Goal: Task Accomplishment & Management: Use online tool/utility

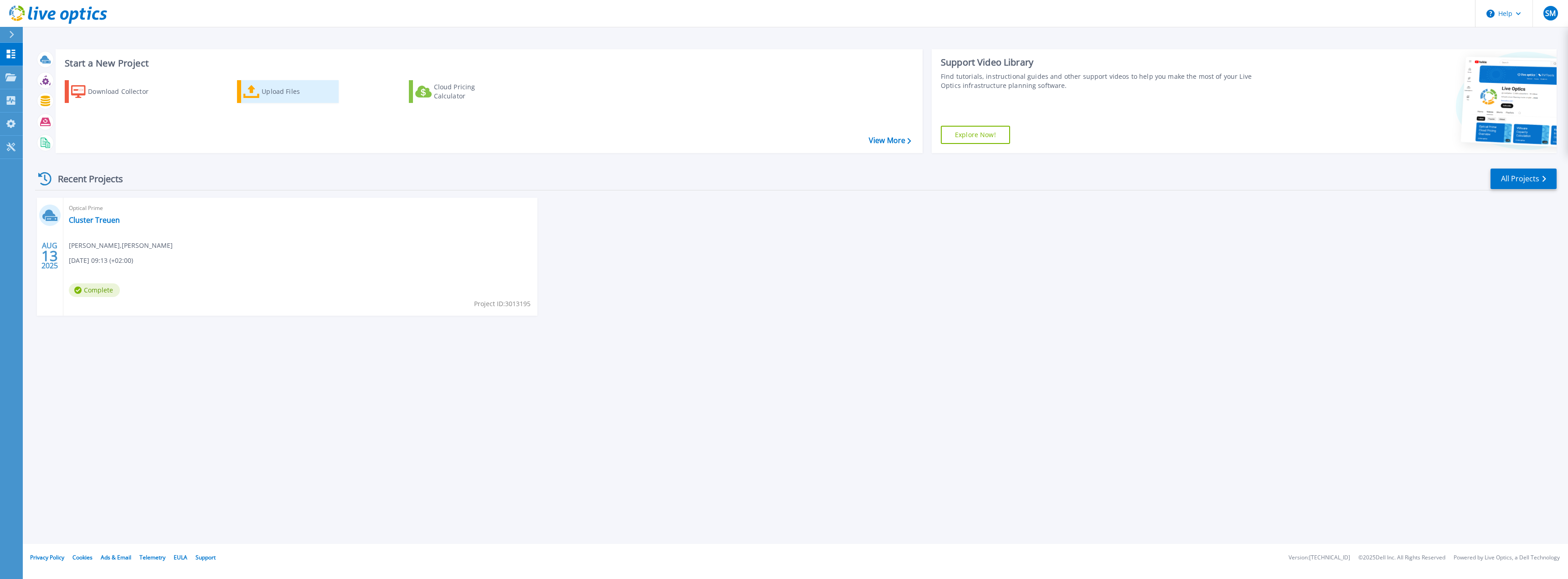
click at [295, 92] on div "Upload Files" at bounding box center [298, 92] width 73 height 18
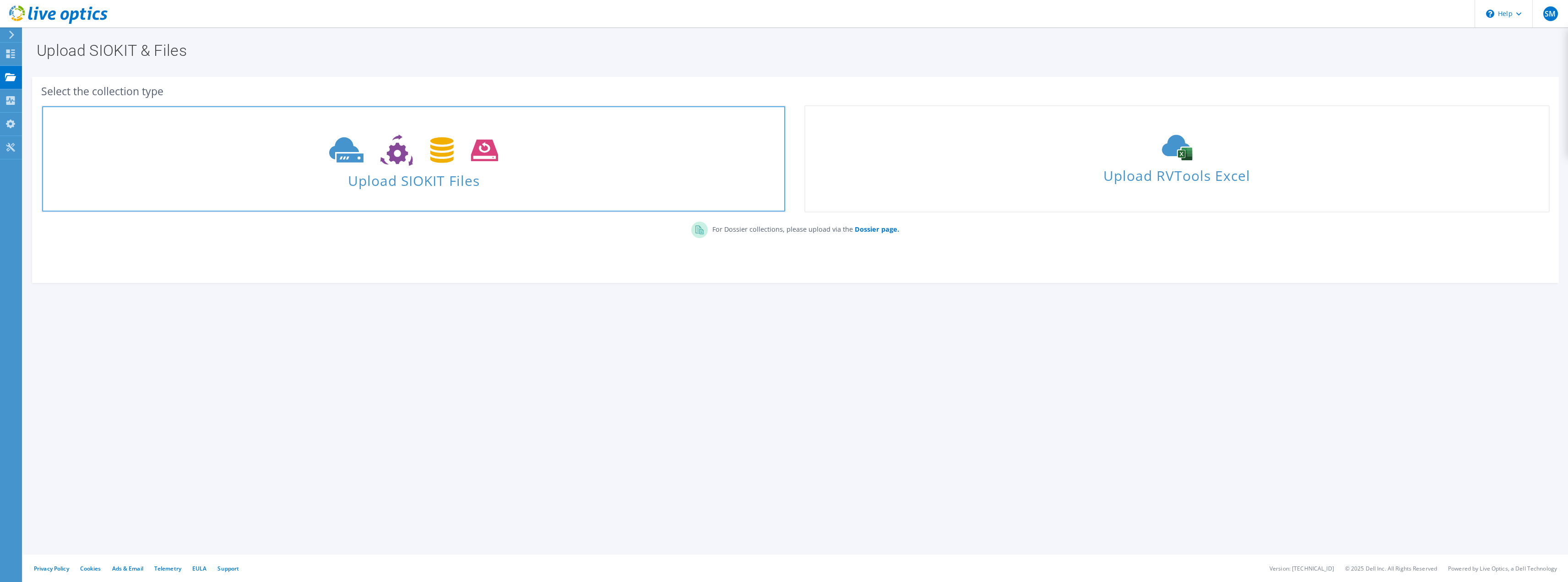
click at [411, 156] on icon at bounding box center [413, 150] width 169 height 32
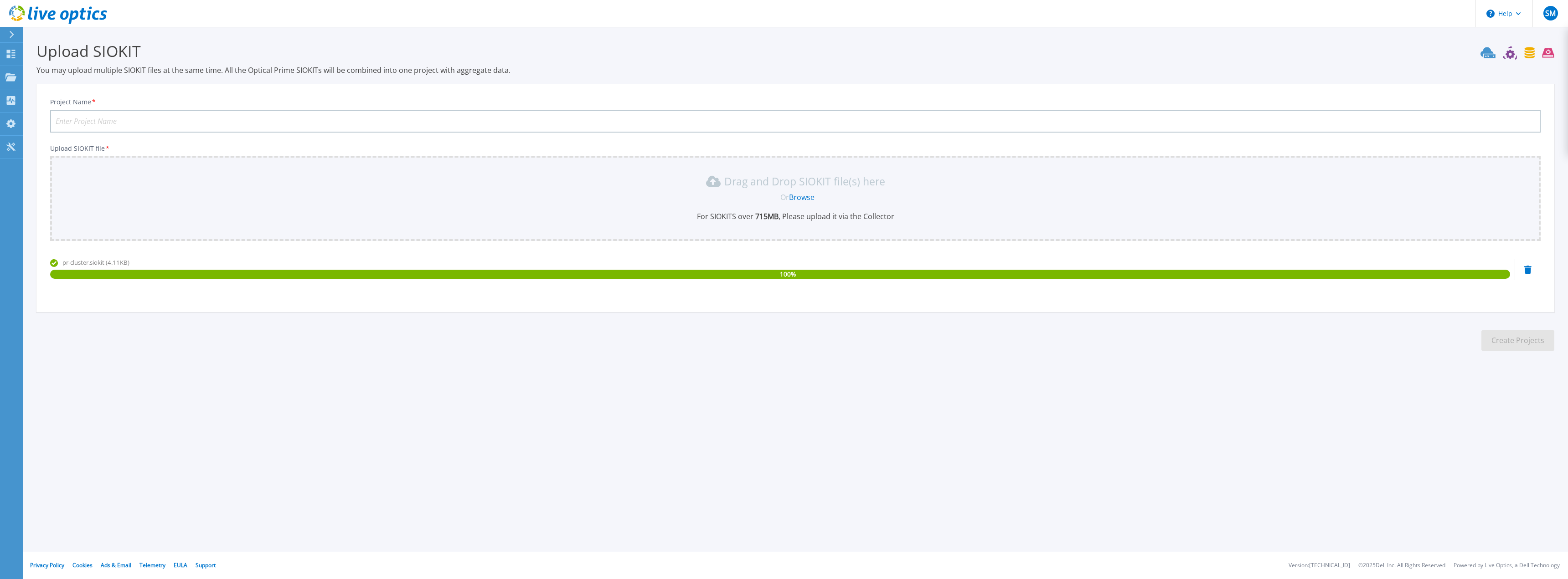
click at [106, 122] on input "Project Name *" at bounding box center [795, 120] width 1491 height 23
type input "PR-Cluster"
click at [1509, 340] on button "Create Projects" at bounding box center [1518, 341] width 73 height 21
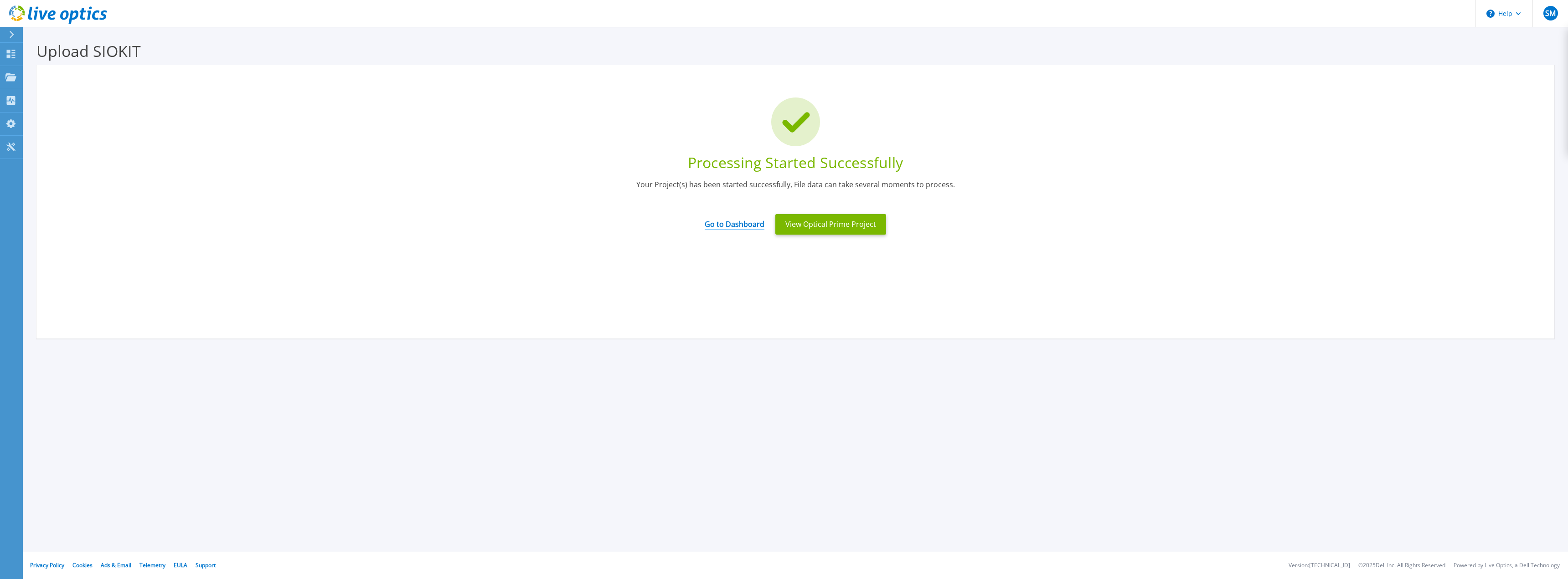
click at [715, 223] on link "Go to Dashboard" at bounding box center [735, 221] width 60 height 18
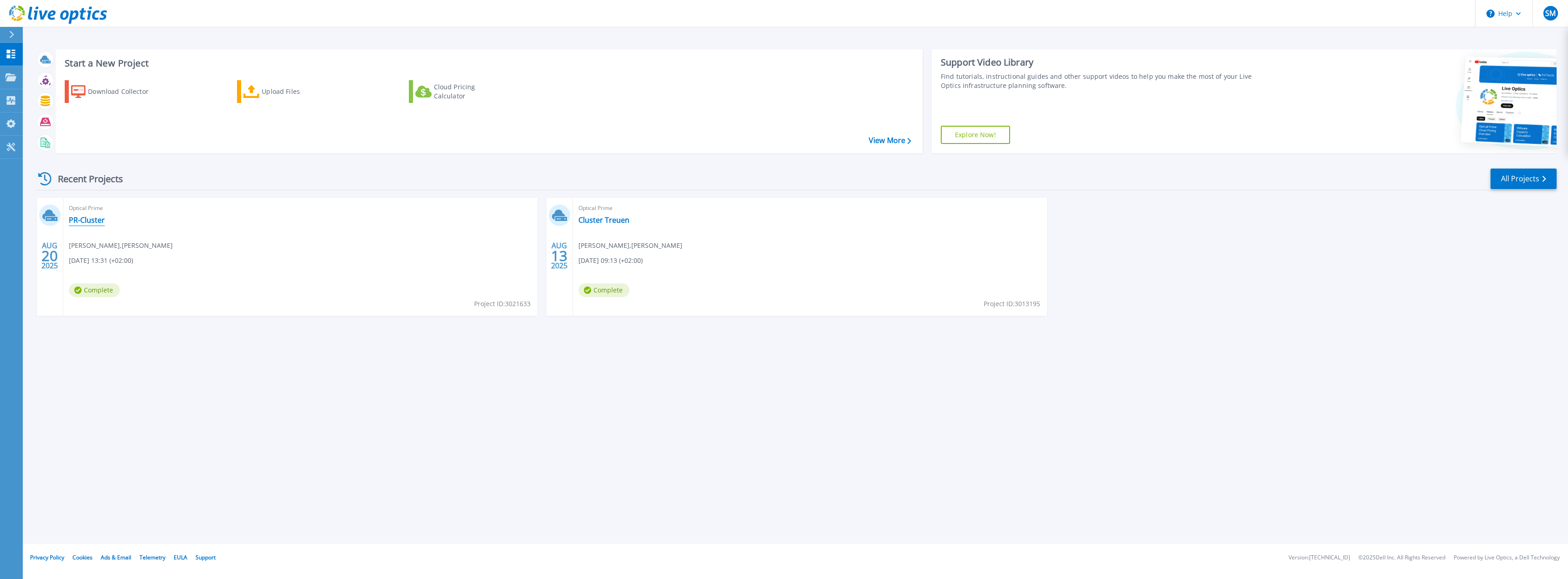
click at [90, 220] on link "PR-Cluster" at bounding box center [86, 220] width 36 height 9
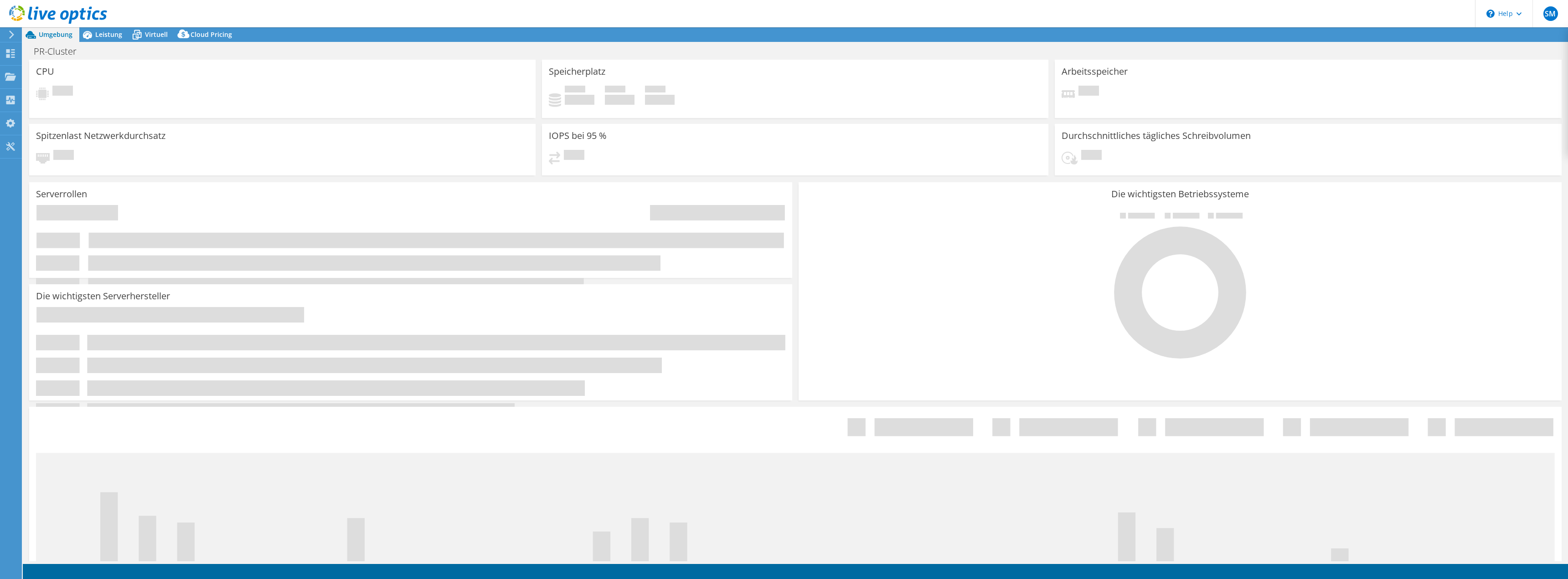
select select "USD"
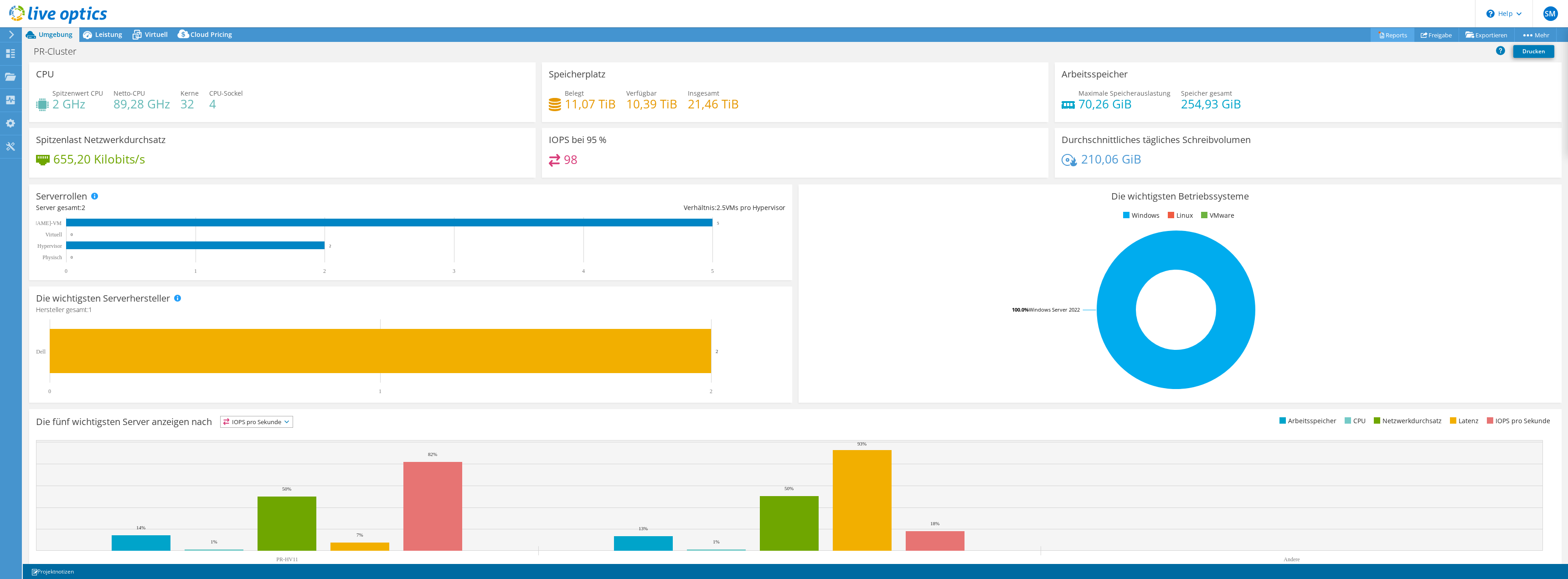
click at [1381, 36] on link "Reports" at bounding box center [1393, 35] width 44 height 14
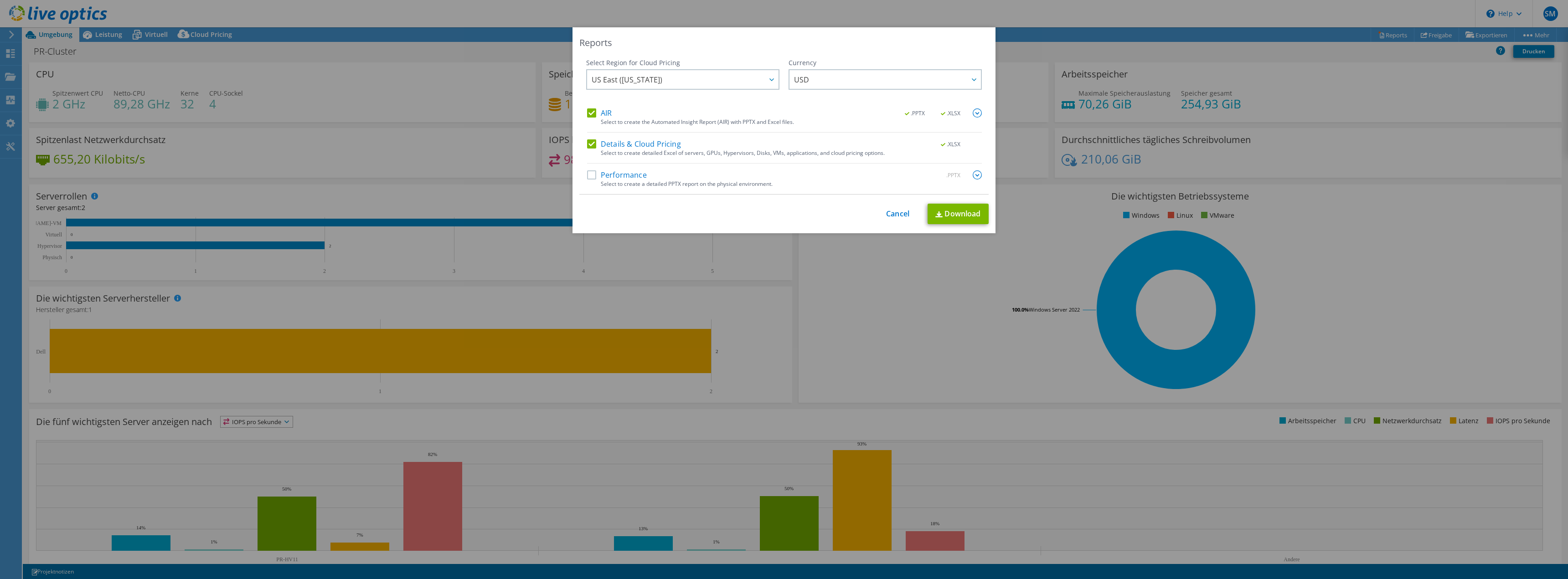
click at [592, 173] on label "Performance" at bounding box center [617, 175] width 60 height 9
click at [0, 0] on input "Performance" at bounding box center [0, 0] width 0 height 0
click at [770, 80] on icon at bounding box center [771, 80] width 4 height 2
click at [642, 82] on span "US East ([US_STATE])" at bounding box center [627, 81] width 71 height 14
click at [640, 79] on span "US East ([US_STATE])" at bounding box center [627, 81] width 71 height 14
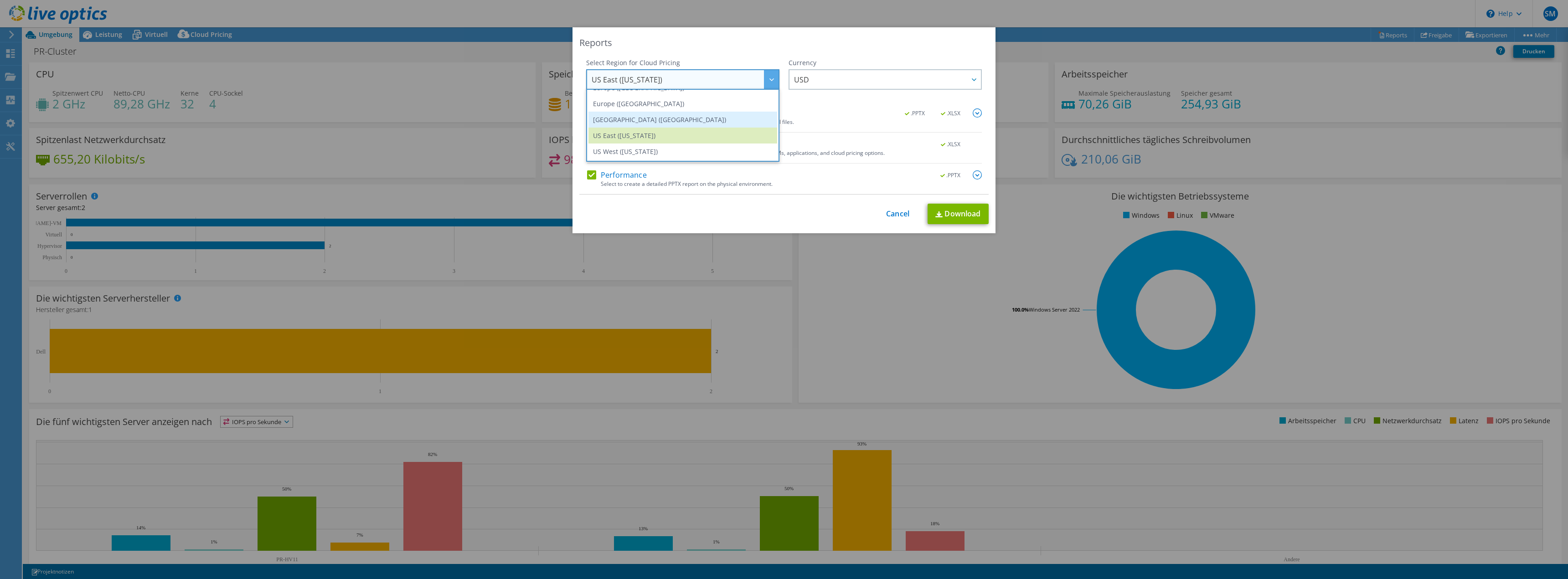
scroll to position [77, 0]
click at [645, 134] on li "Europe ([GEOGRAPHIC_DATA])" at bounding box center [683, 133] width 189 height 16
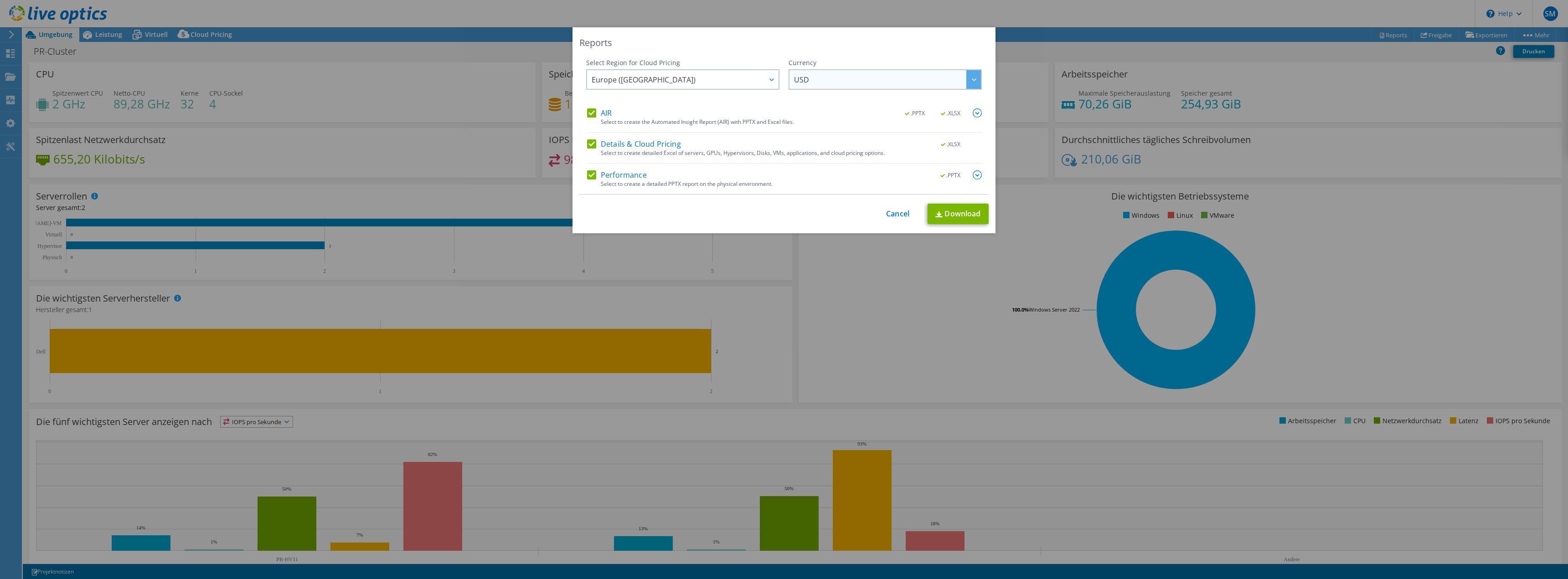
click at [838, 81] on span "USD" at bounding box center [887, 79] width 187 height 19
click at [805, 140] on li "EUR" at bounding box center [885, 136] width 189 height 16
click at [957, 210] on link "Download" at bounding box center [958, 214] width 61 height 21
drag, startPoint x: 1441, startPoint y: 4, endPoint x: 889, endPoint y: 214, distance: 590.6
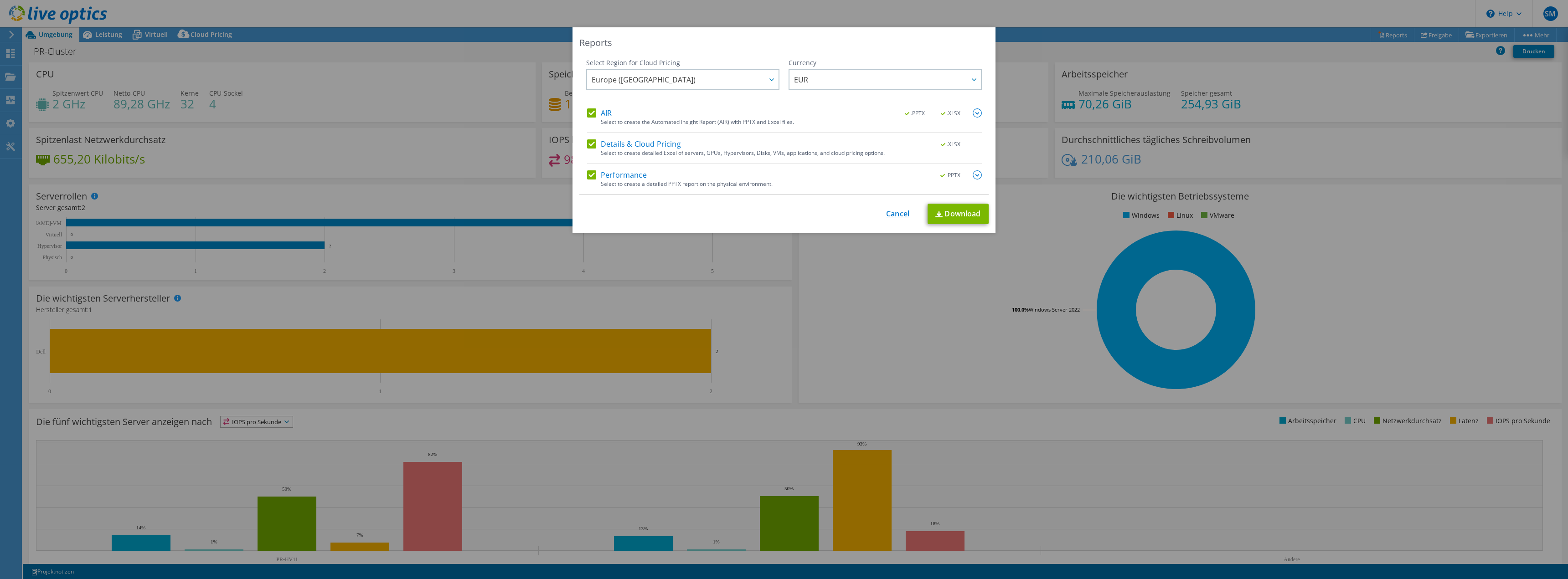
click at [889, 214] on link "Cancel" at bounding box center [898, 213] width 23 height 9
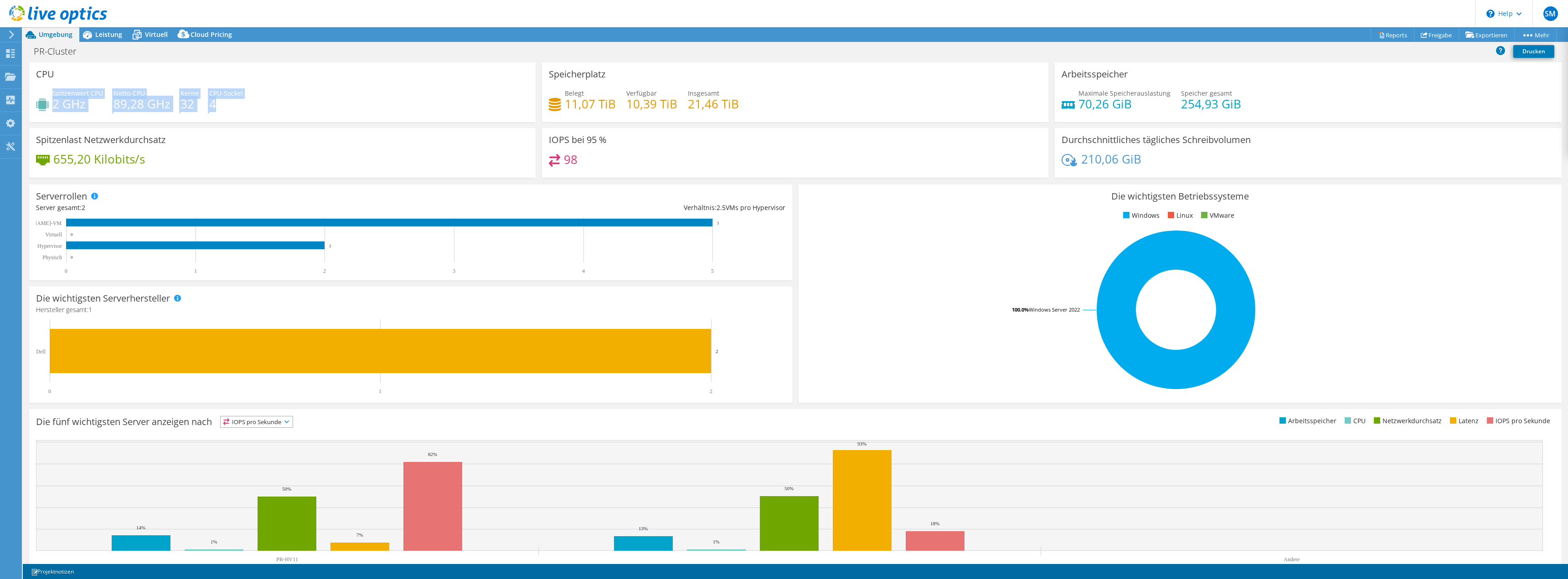
drag, startPoint x: 52, startPoint y: 108, endPoint x: 331, endPoint y: 111, distance: 279.0
click at [331, 111] on div "Spitzenwert CPU 2 GHz Netto-CPU 89,28 GHz Kerne 32 CPU-Sockel 4" at bounding box center [282, 103] width 492 height 30
click at [333, 110] on div "Spitzenwert CPU 2 GHz Netto-CPU 89,28 GHz Kerne 32 CPU-Sockel 4" at bounding box center [282, 103] width 492 height 30
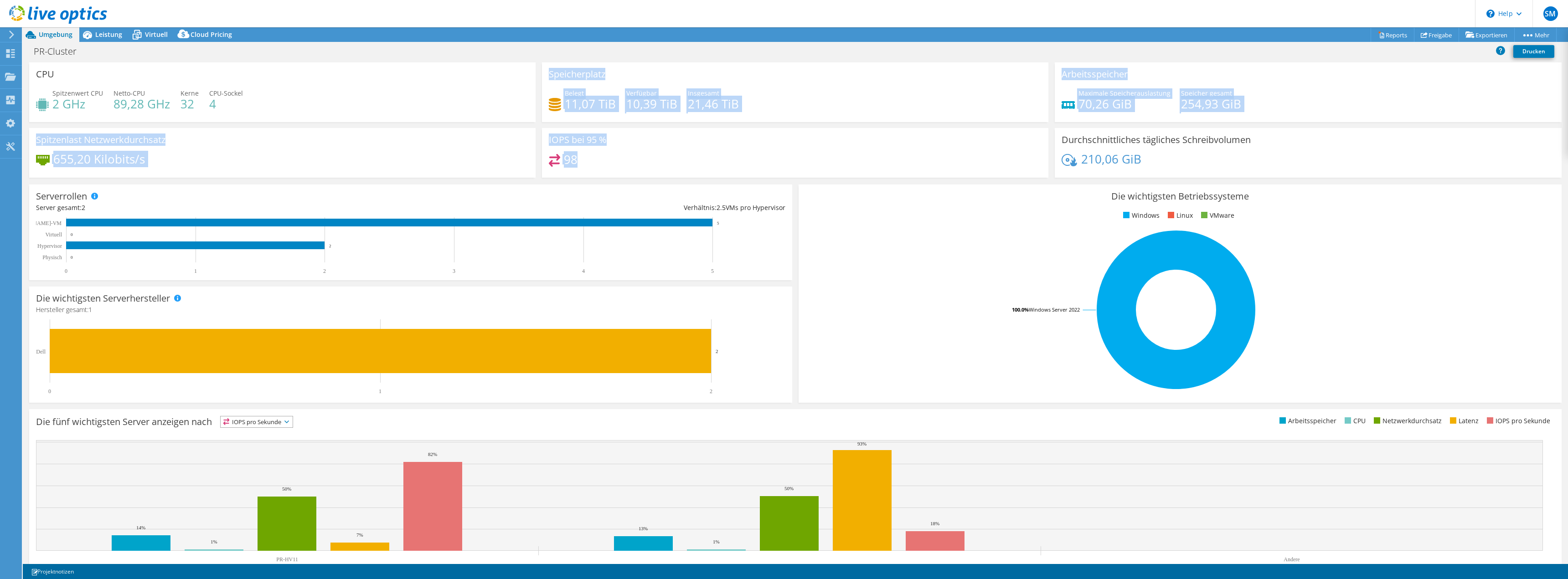
drag, startPoint x: 593, startPoint y: 162, endPoint x: 527, endPoint y: 94, distance: 94.8
click at [527, 94] on div "CPU Spitzenwert CPU 2 GHz Netto-CPU 89,28 GHz Kerne 32 CPU-Sockel 4 Speicherpla…" at bounding box center [796, 123] width 1539 height 121
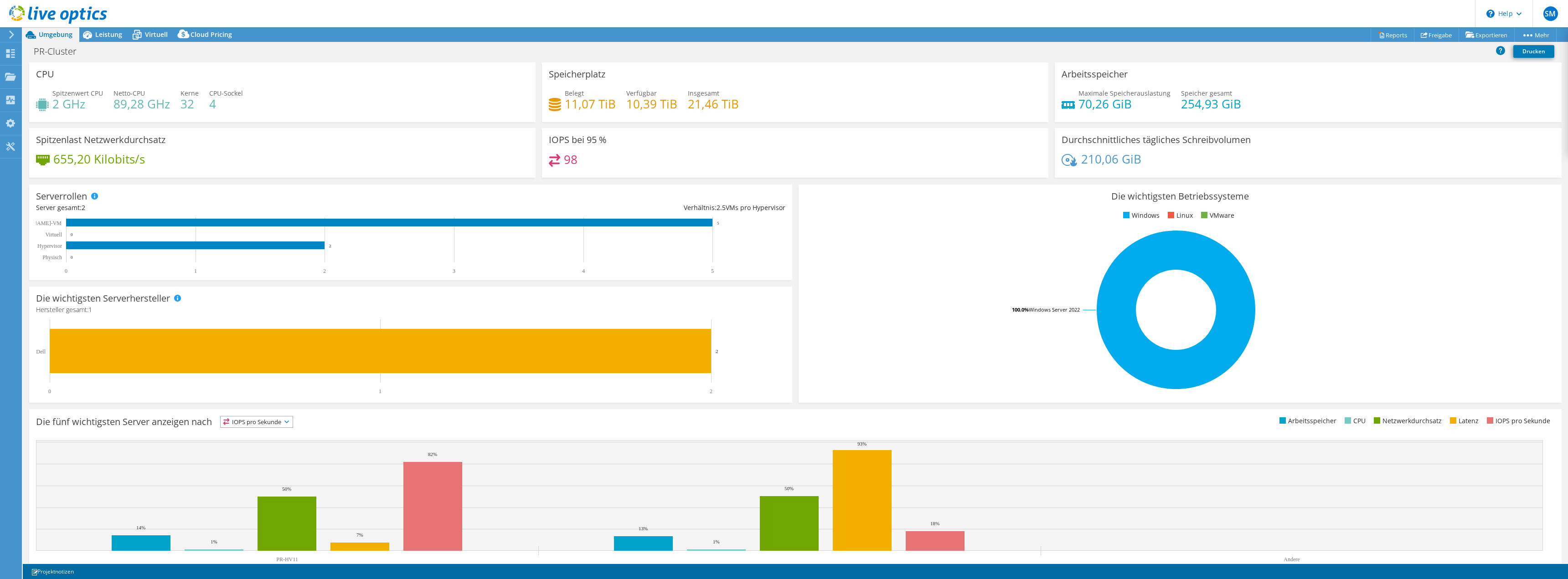
click at [749, 181] on div "IOPS bei 95 % 98" at bounding box center [795, 155] width 513 height 55
drag, startPoint x: 752, startPoint y: 113, endPoint x: 790, endPoint y: 100, distance: 40.2
click at [575, 89] on div "Belegt 11,07 TiB Verfügbar 10,39 TiB Insgesamt 21,46 TiB" at bounding box center [795, 103] width 492 height 30
click at [863, 97] on div "Belegt 11,07 TiB Verfügbar 10,39 TiB Insgesamt 21,46 TiB" at bounding box center [795, 103] width 492 height 30
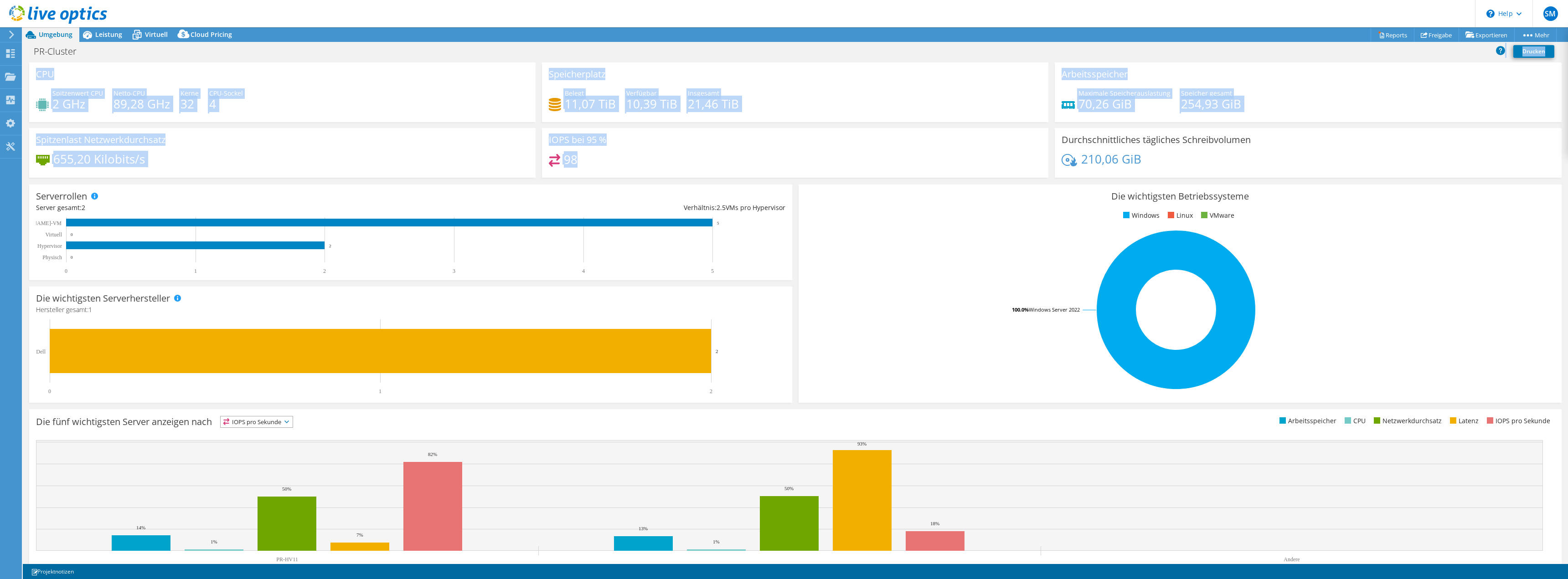
drag, startPoint x: 736, startPoint y: 160, endPoint x: 498, endPoint y: 54, distance: 260.5
click at [498, 54] on div "Projektmaßnahmen Projektmaßnahmen Reports Freigabe Exportieren vSAN ReadyNode S…" at bounding box center [795, 303] width 1545 height 552
click at [226, 150] on div "Spitzenlast Netzwerkdurchsatz 655,20 Kilobits/s" at bounding box center [282, 153] width 506 height 50
drag, startPoint x: 184, startPoint y: 169, endPoint x: 61, endPoint y: 71, distance: 157.3
click at [49, 65] on div "CPU Spitzenwert CPU 2 GHz Netto-CPU 89,28 GHz Kerne 32 CPU-Sockel 4 Speicherpla…" at bounding box center [796, 123] width 1539 height 121
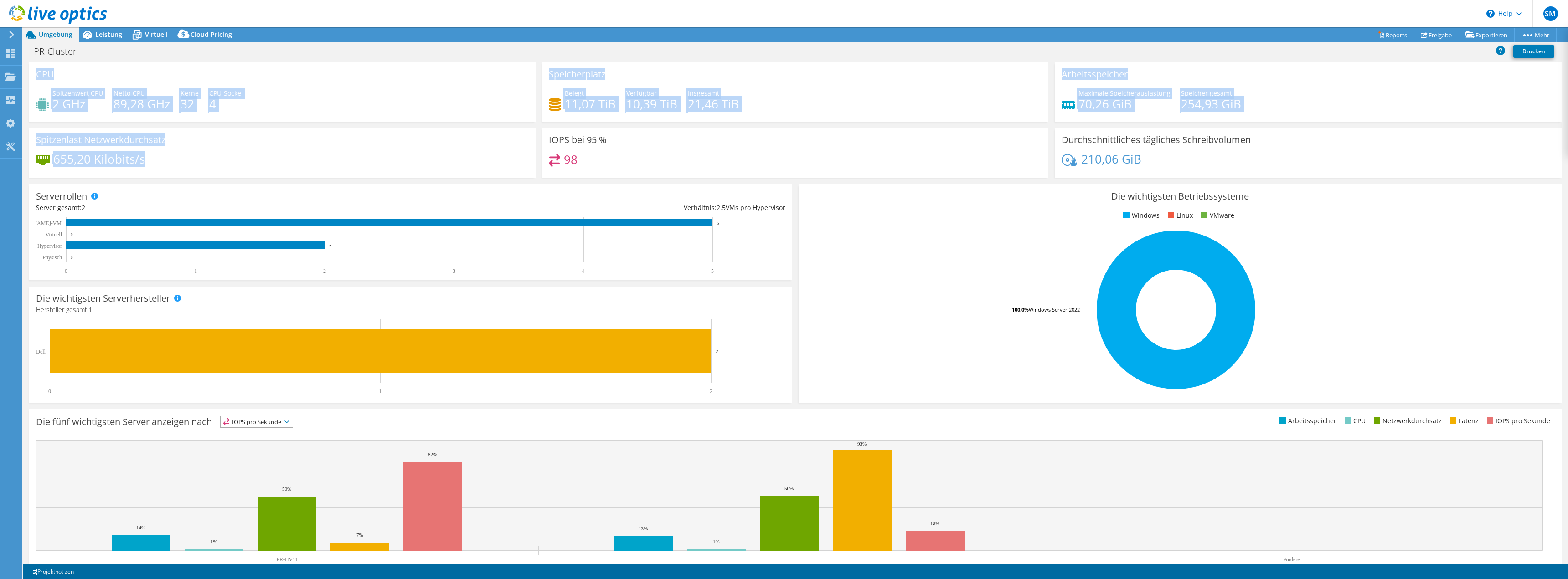
click at [357, 113] on div "Spitzenwert CPU 2 GHz Netto-CPU 89,28 GHz Kerne 32 CPU-Sockel 4" at bounding box center [282, 103] width 492 height 30
